Goal: Information Seeking & Learning: Learn about a topic

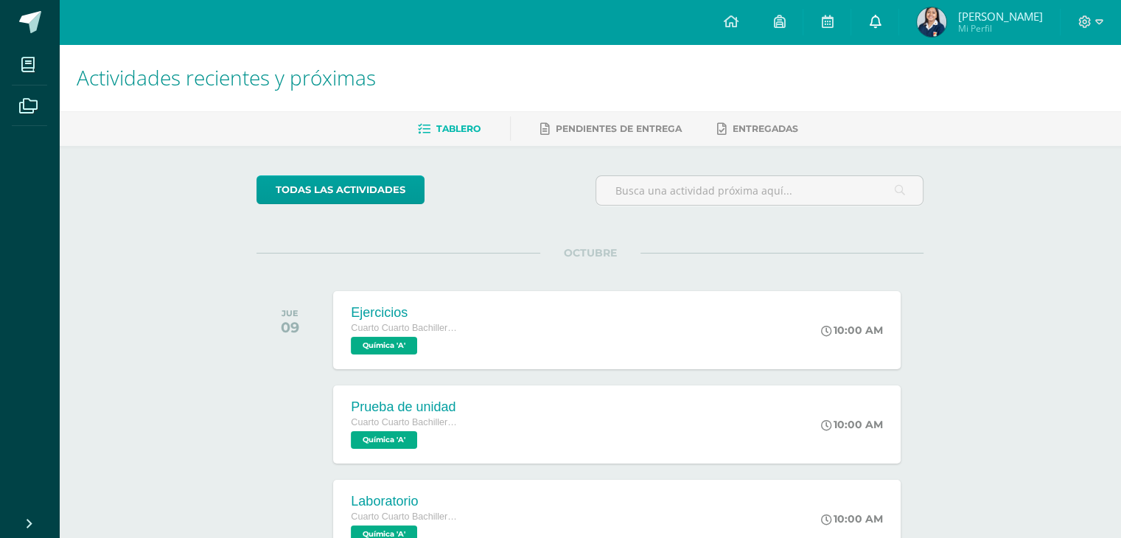
click at [881, 25] on icon at bounding box center [875, 21] width 12 height 13
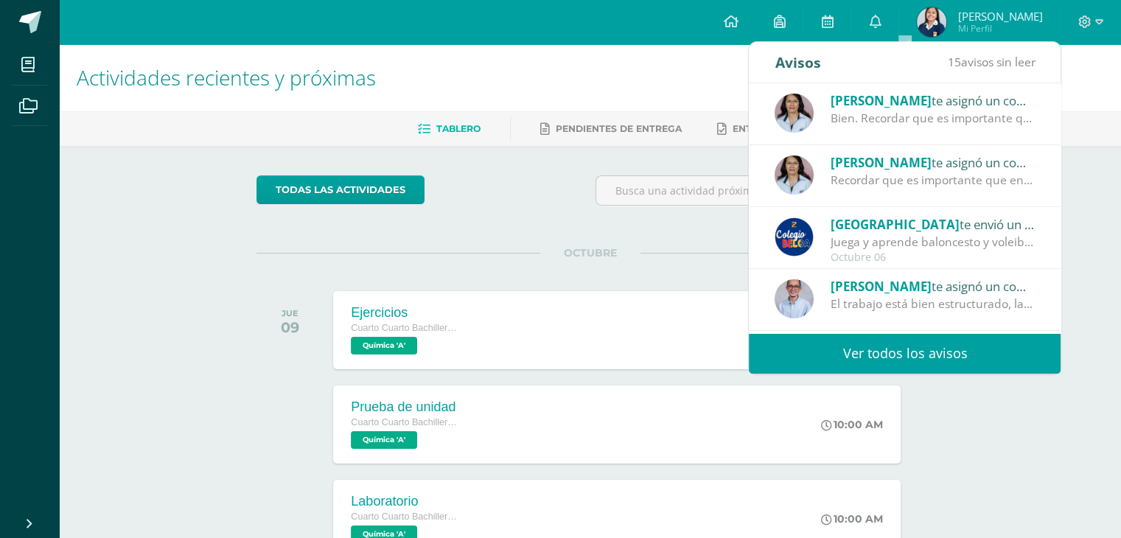
click at [976, 21] on span "Sara María Mi Perfil" at bounding box center [979, 21] width 131 height 29
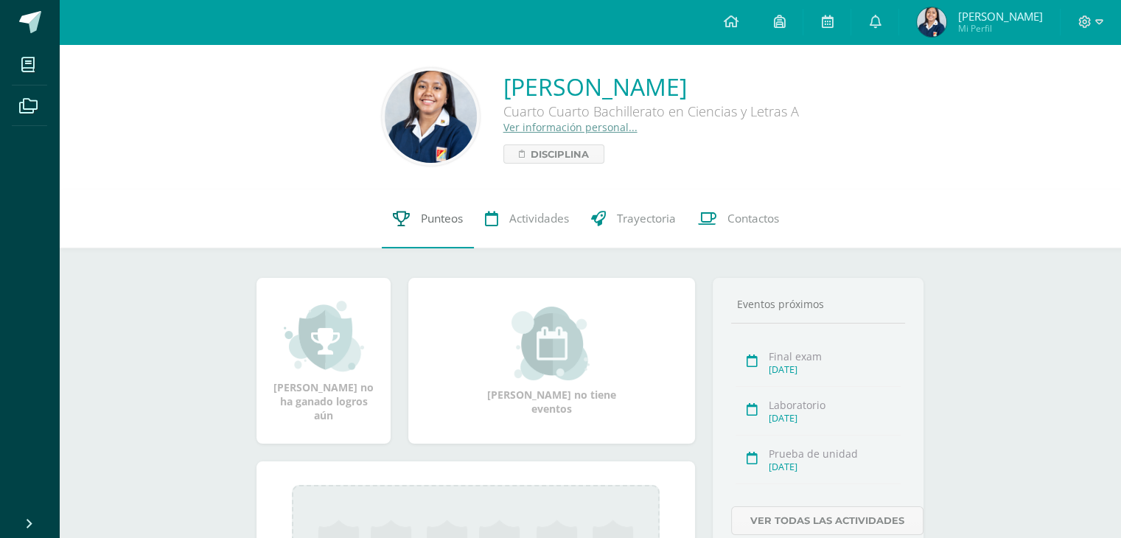
click at [417, 222] on link "Punteos" at bounding box center [428, 218] width 92 height 59
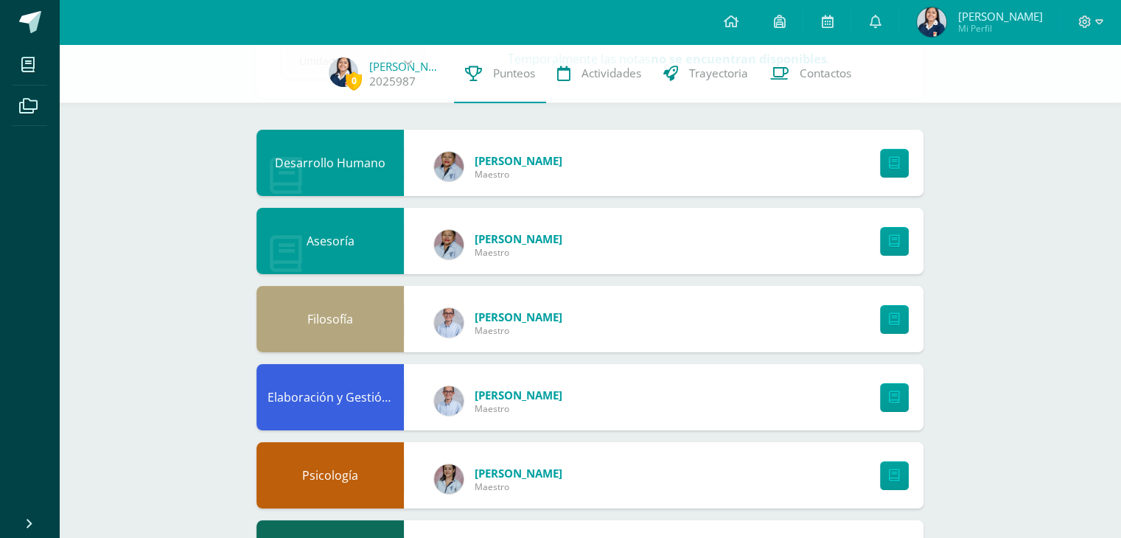
scroll to position [193, 0]
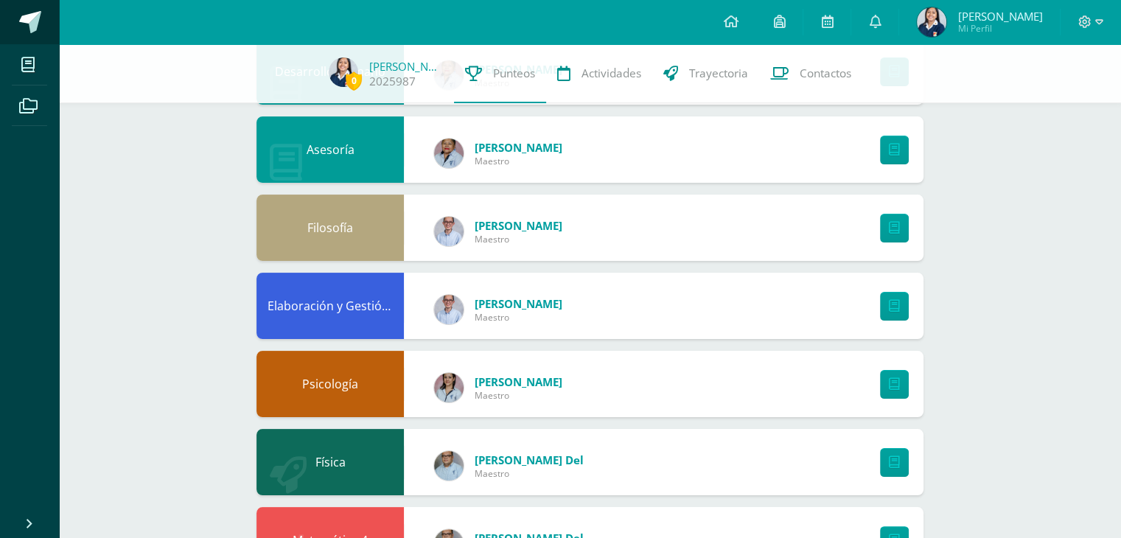
click at [12, 38] on link at bounding box center [29, 22] width 59 height 44
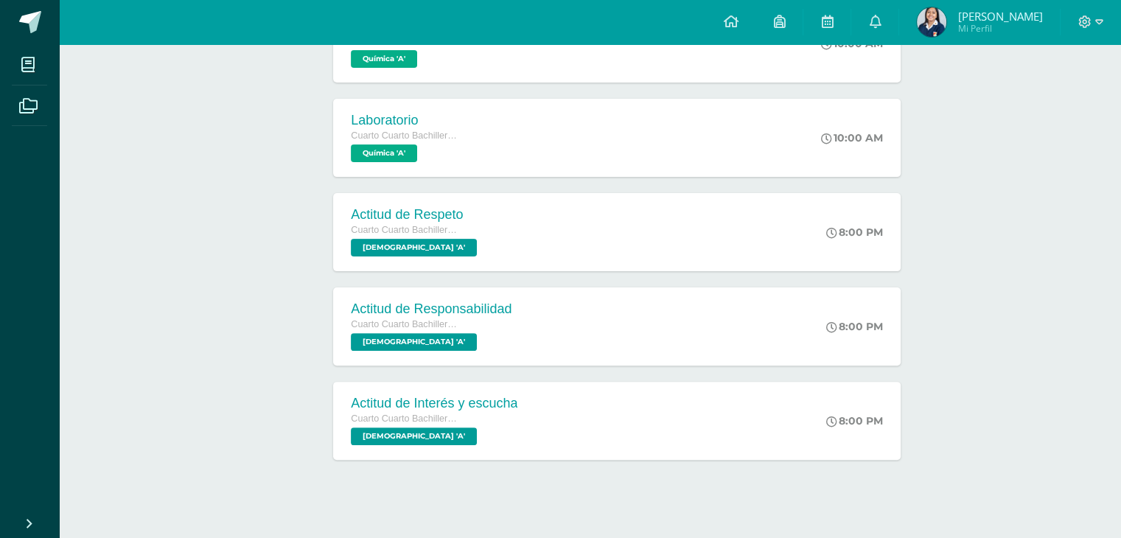
scroll to position [386, 0]
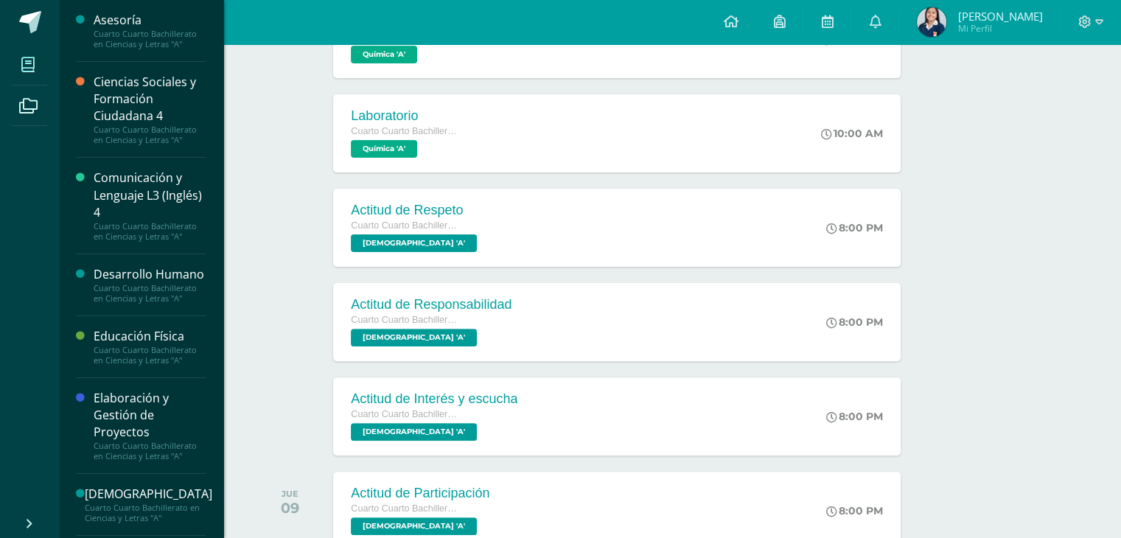
click at [32, 46] on link "Mis cursos" at bounding box center [29, 64] width 35 height 41
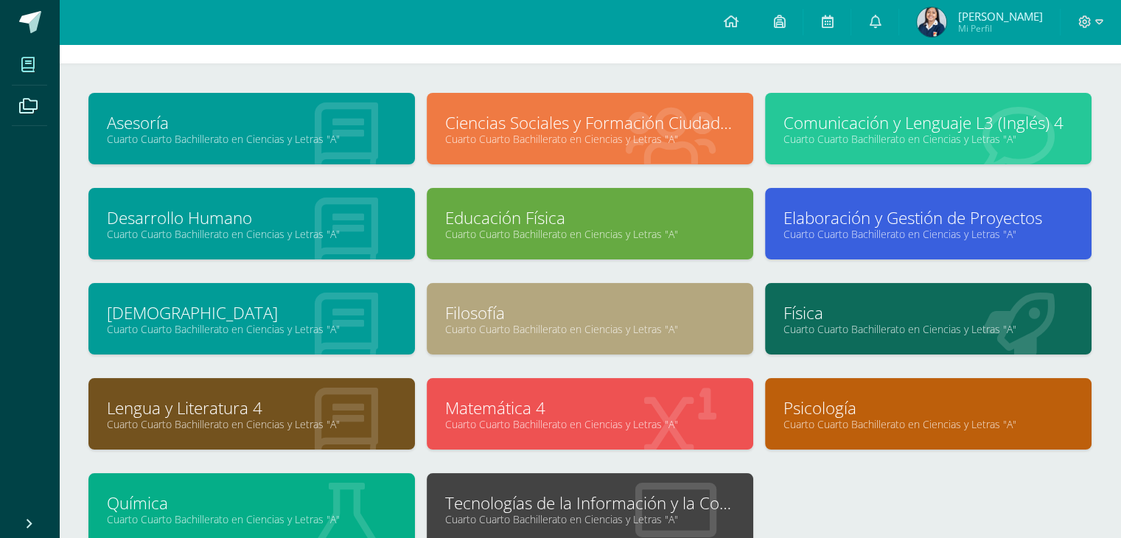
scroll to position [175, 0]
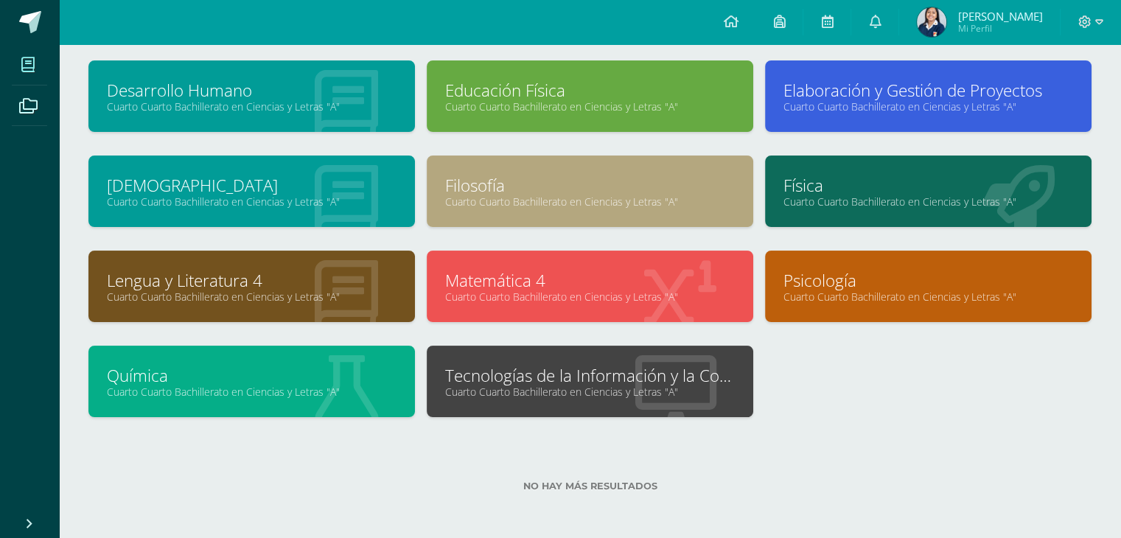
click at [667, 186] on link "Filosofía" at bounding box center [590, 185] width 290 height 23
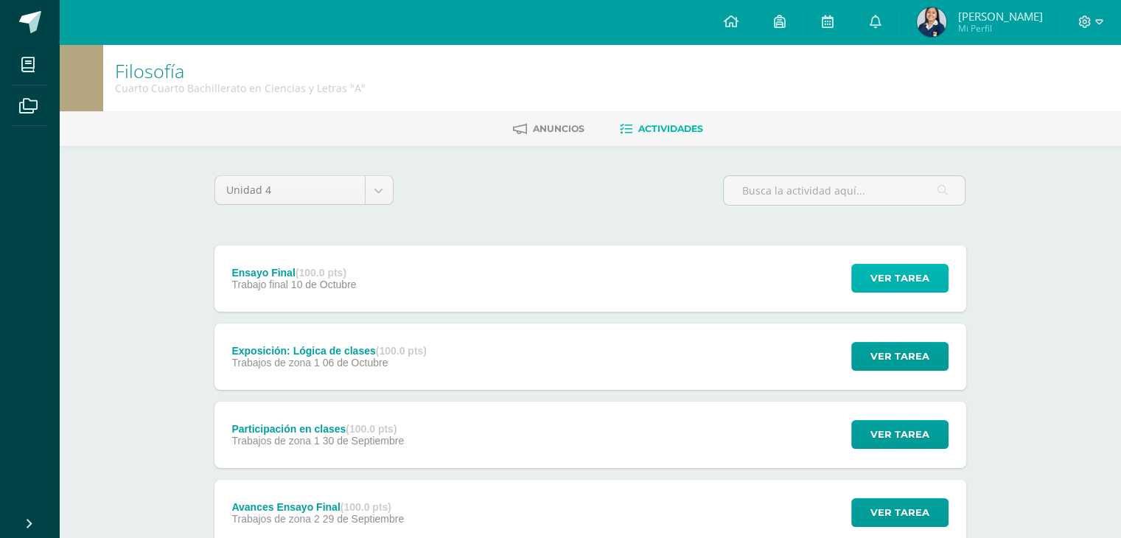
click at [867, 279] on button "Ver tarea" at bounding box center [900, 278] width 97 height 29
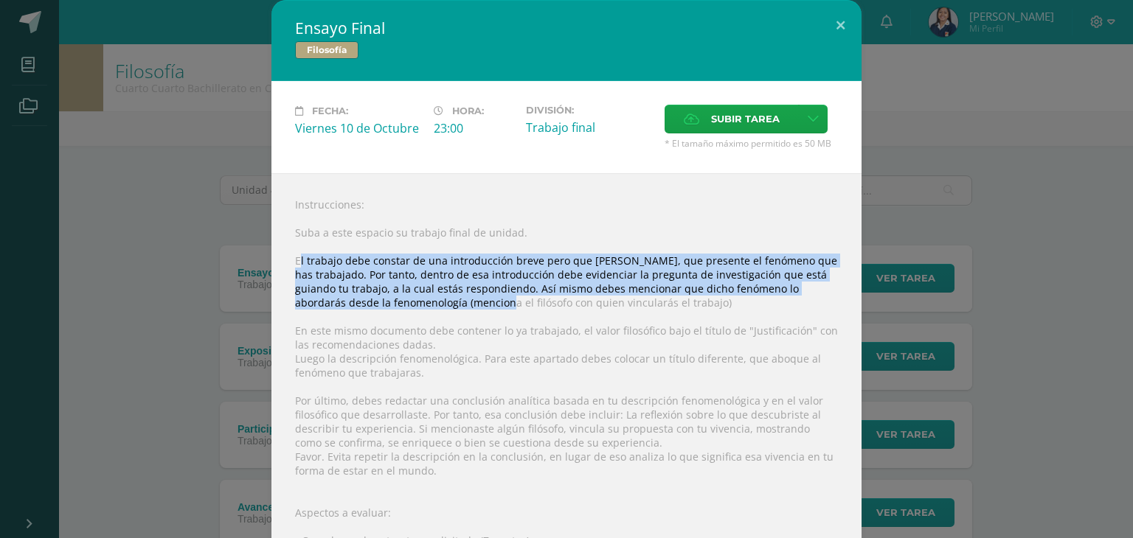
drag, startPoint x: 294, startPoint y: 259, endPoint x: 439, endPoint y: 302, distance: 150.9
click at [439, 302] on div "Instrucciones: Suba a este espacio su trabajo final de unidad. El trabajo debe …" at bounding box center [566, 450] width 590 height 555
click at [126, 276] on div "Ensayo Final Filosofía Fecha: [DATE] Hora: 23:00 División: Trabajo final" at bounding box center [566, 364] width 1121 height 728
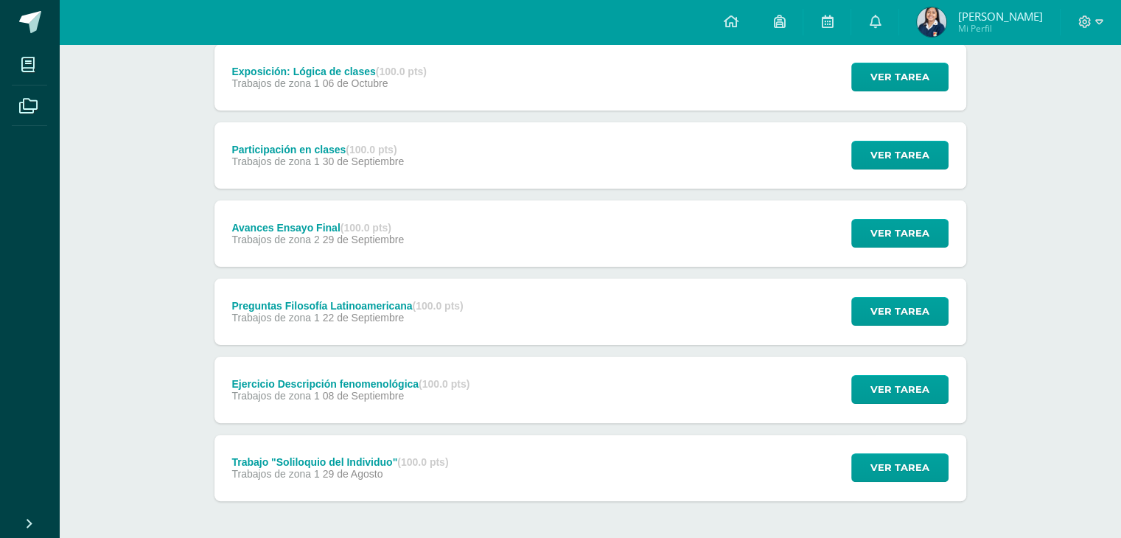
scroll to position [278, 0]
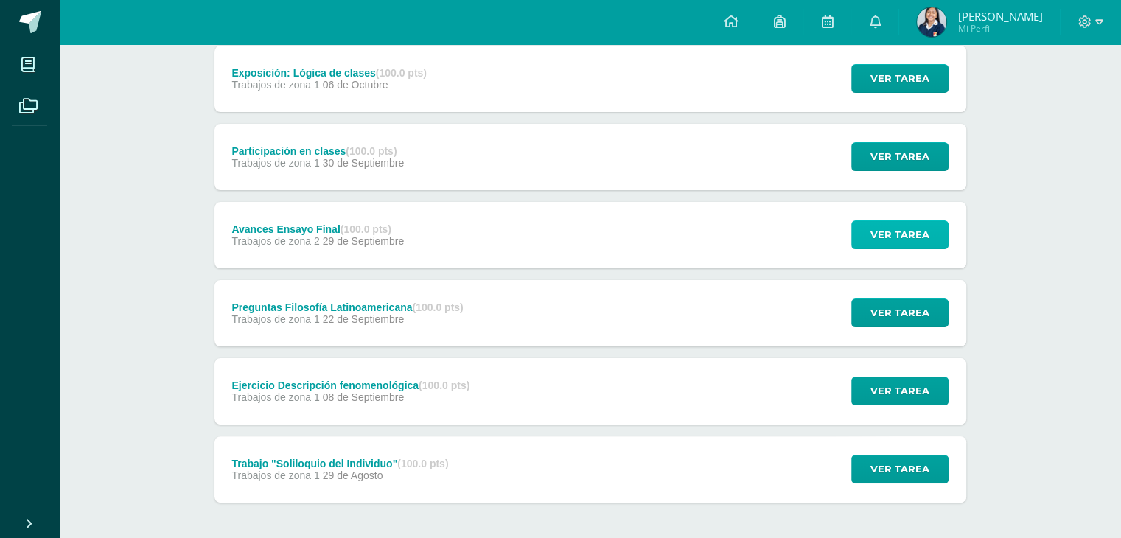
click at [919, 232] on span "Ver tarea" at bounding box center [900, 234] width 59 height 27
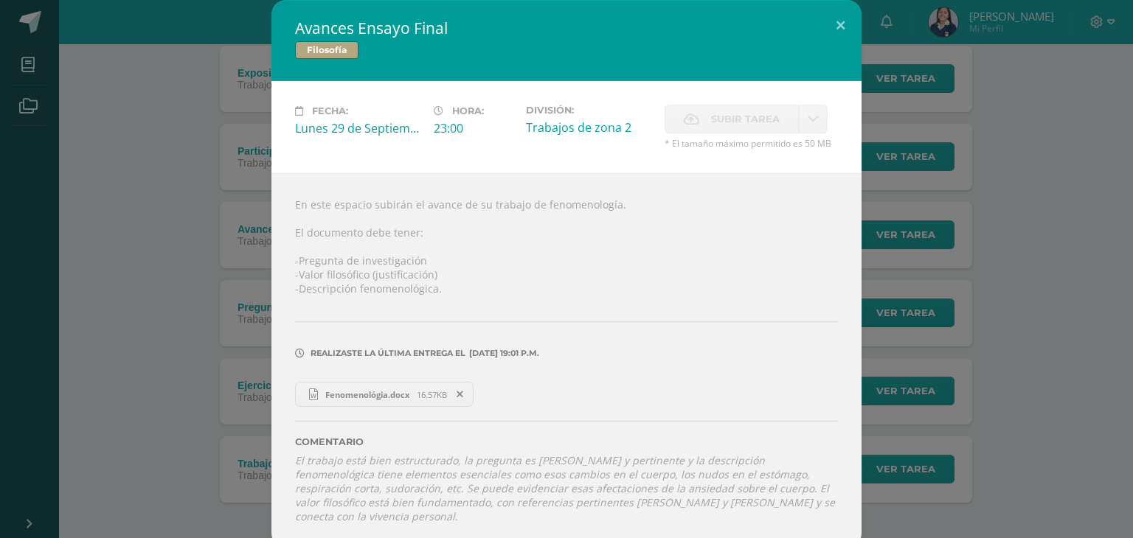
click at [641, 230] on div "En este espacio subirán el avance de su trabajo de fenomenología. El documento …" at bounding box center [566, 360] width 590 height 375
click at [992, 185] on div "Avances Ensayo Final Filosofía Fecha: [DATE] Hora: 23:00 División: Subir tarea …" at bounding box center [566, 274] width 1121 height 548
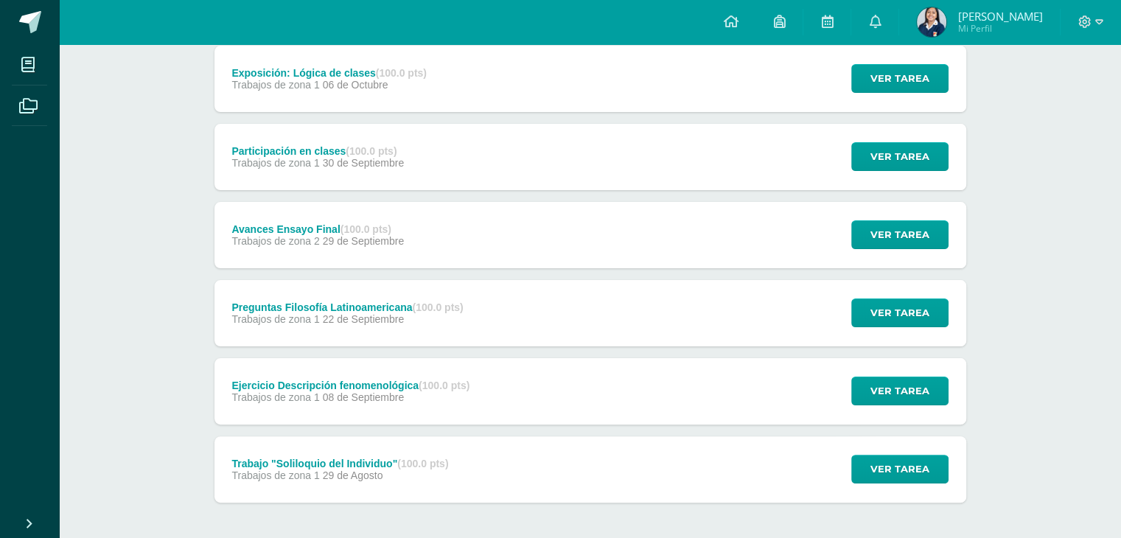
click at [902, 55] on div "Ver tarea" at bounding box center [897, 79] width 137 height 66
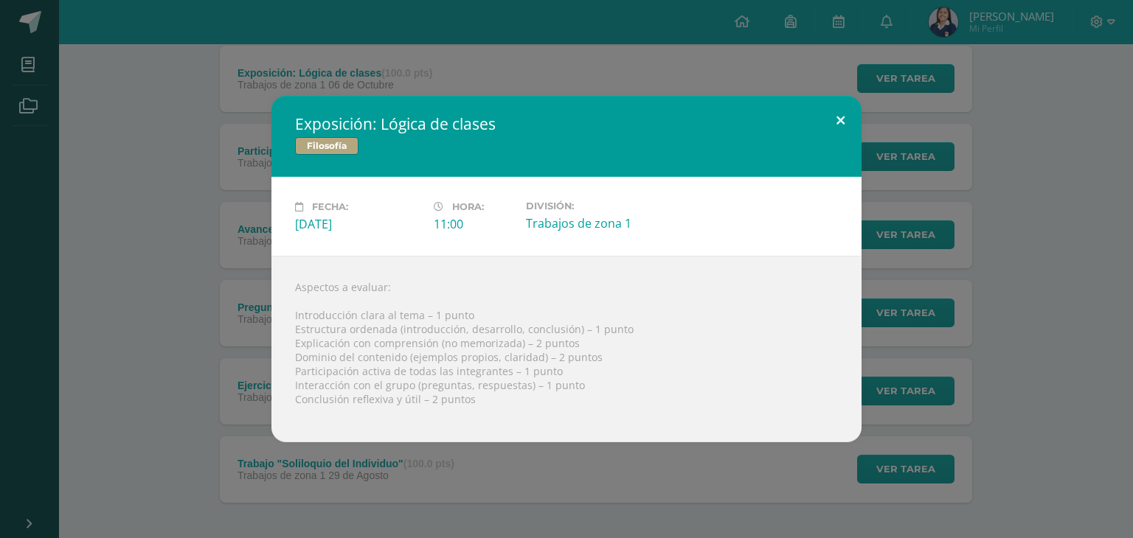
click at [835, 119] on button at bounding box center [840, 121] width 42 height 50
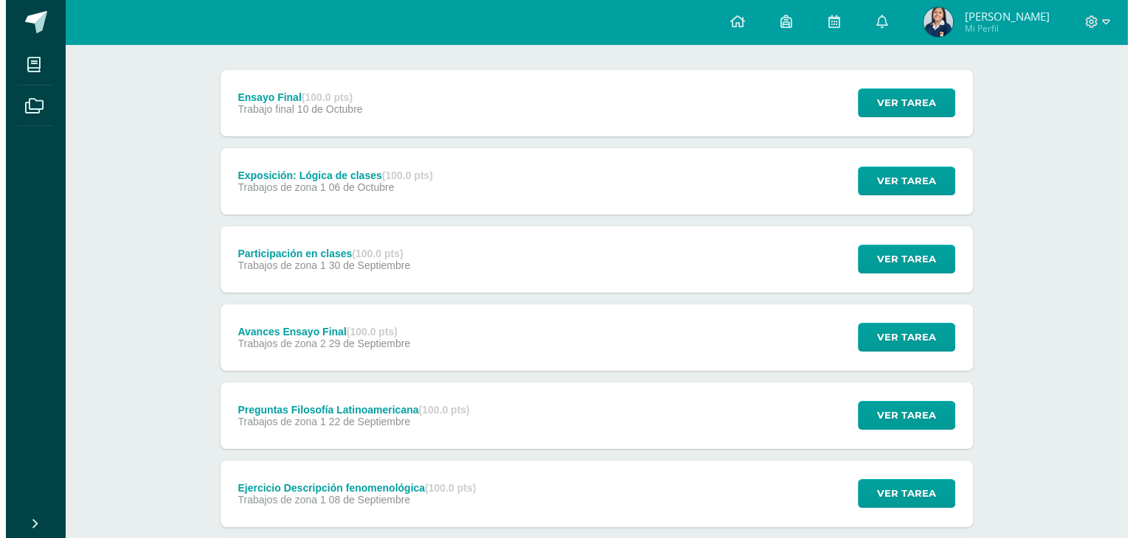
scroll to position [42, 0]
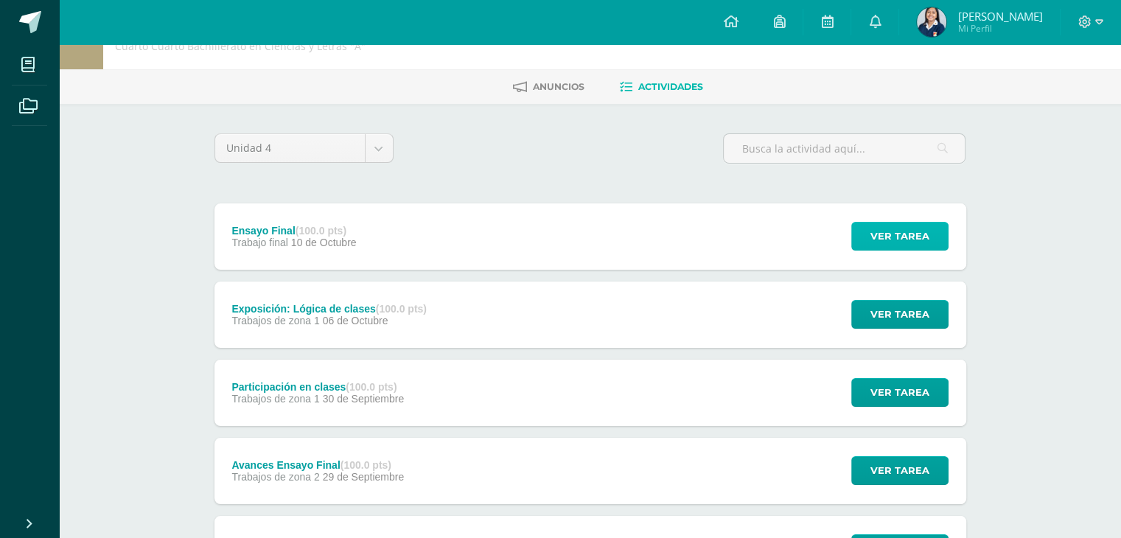
click at [902, 228] on span "Ver tarea" at bounding box center [900, 236] width 59 height 27
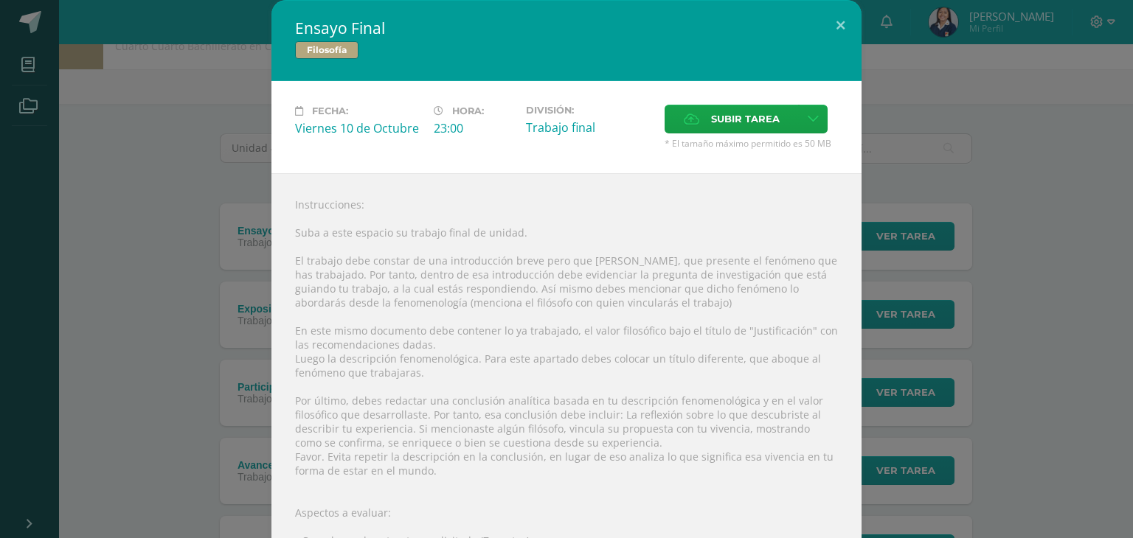
click at [335, 206] on div "Instrucciones: Suba a este espacio su trabajo final de unidad. El trabajo debe …" at bounding box center [566, 450] width 590 height 555
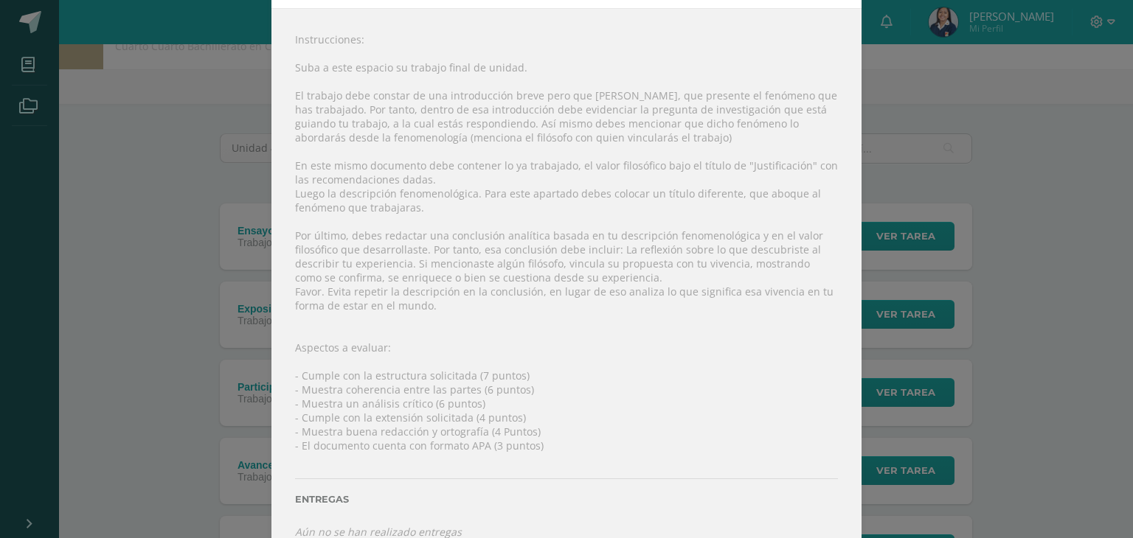
scroll to position [136, 0]
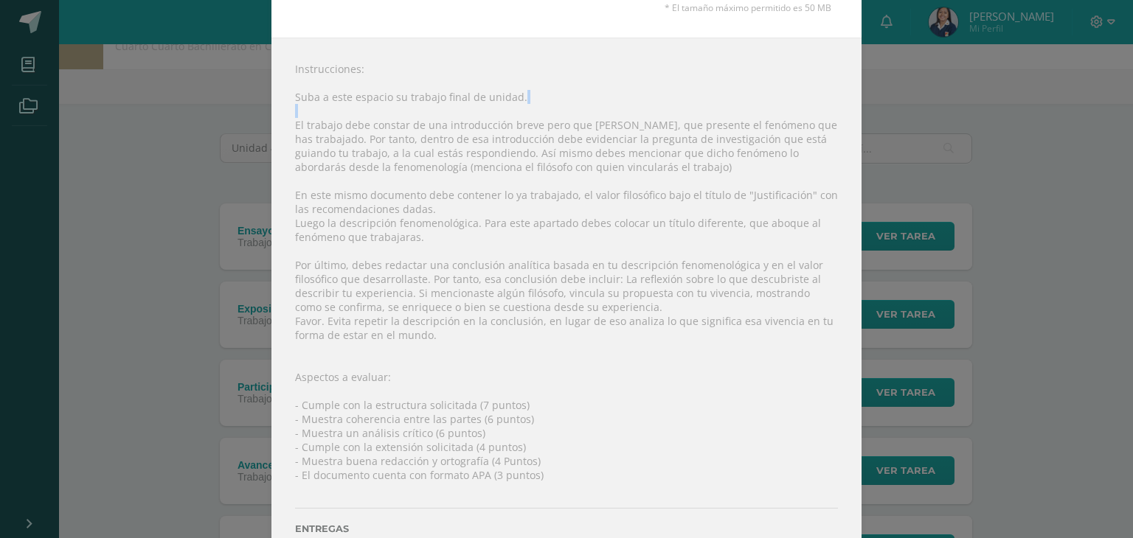
drag, startPoint x: 289, startPoint y: 119, endPoint x: 693, endPoint y: 106, distance: 404.2
click at [693, 106] on div "Instrucciones: Suba a este espacio su trabajo final de unidad. El trabajo debe …" at bounding box center [566, 315] width 590 height 555
